Goal: Information Seeking & Learning: Learn about a topic

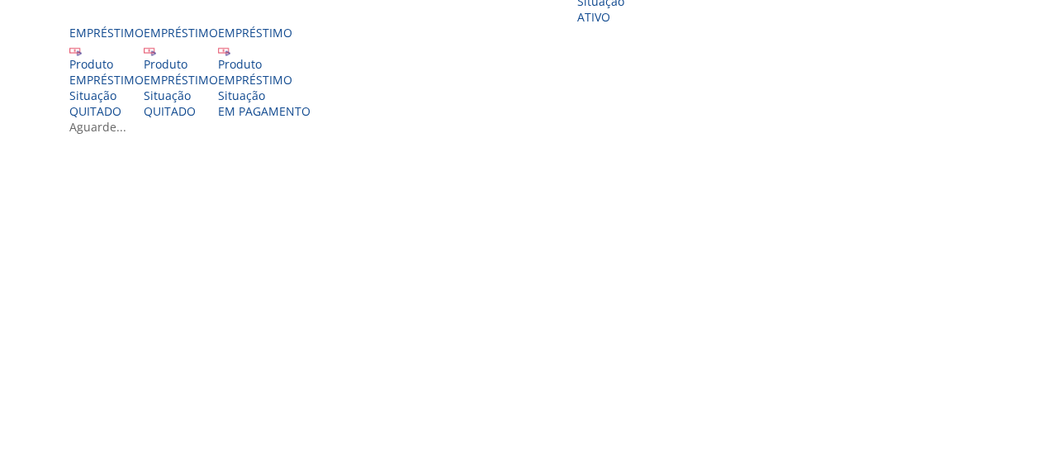
scroll to position [496, 0]
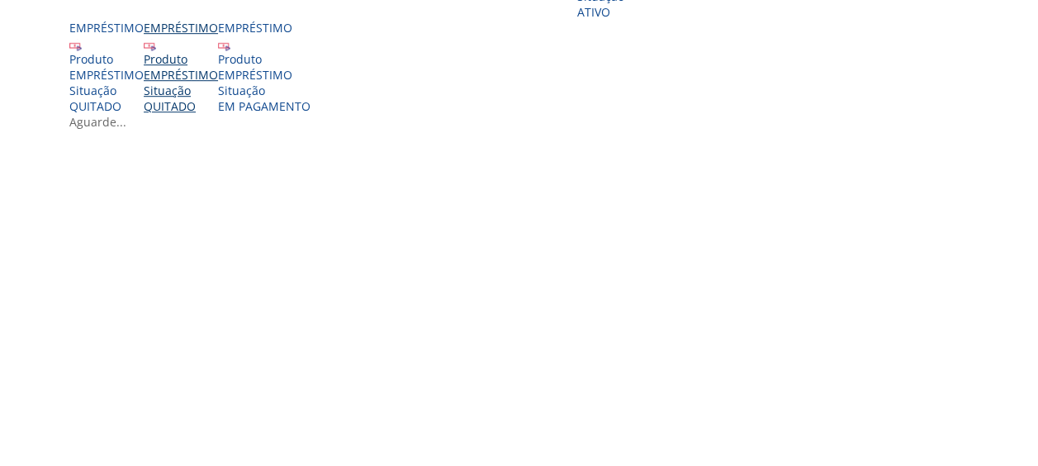
click at [182, 83] on div "EMPRÉSTIMO" at bounding box center [181, 75] width 74 height 16
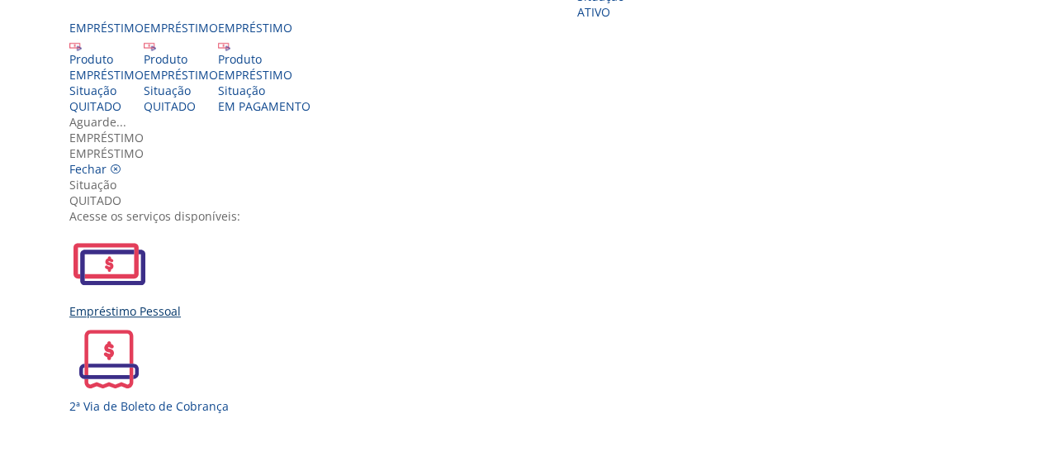
click at [149, 256] on img "Vivest" at bounding box center [108, 263] width 79 height 79
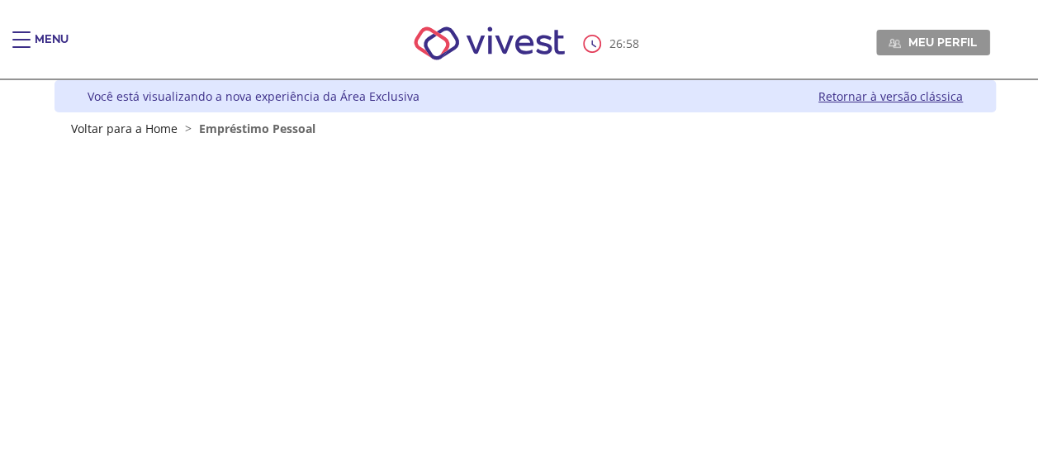
click at [22, 33] on div "Main header" at bounding box center [21, 47] width 18 height 33
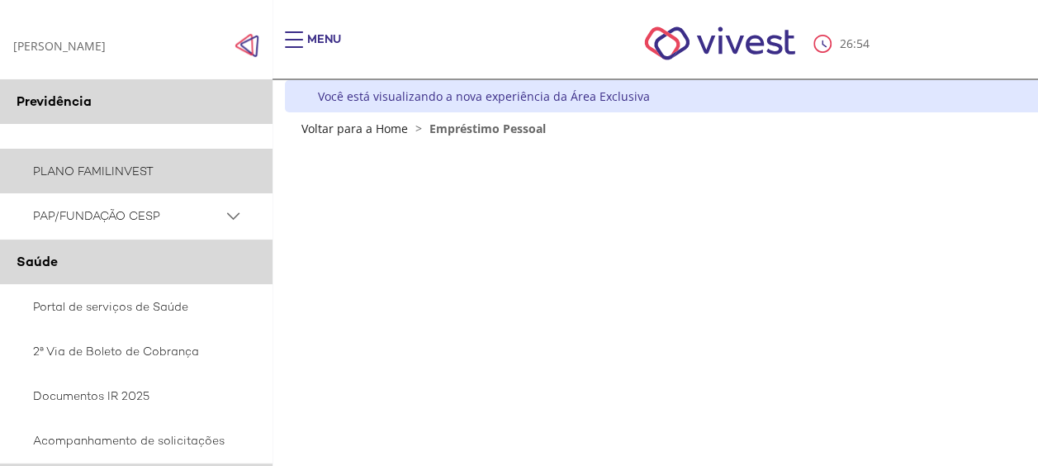
click at [142, 173] on link "PLANO FAMILINVEST" at bounding box center [136, 171] width 273 height 45
